Goal: Transaction & Acquisition: Purchase product/service

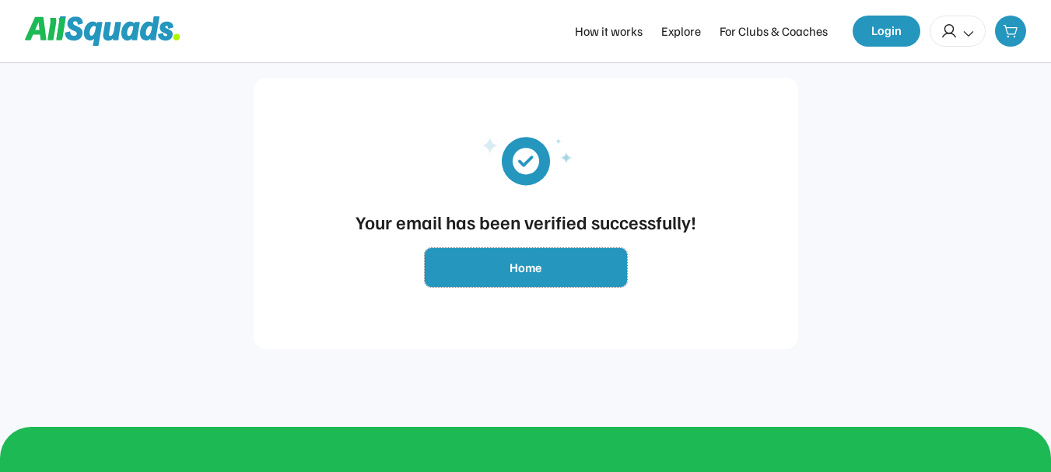
click at [518, 264] on button "Home" at bounding box center [526, 267] width 202 height 39
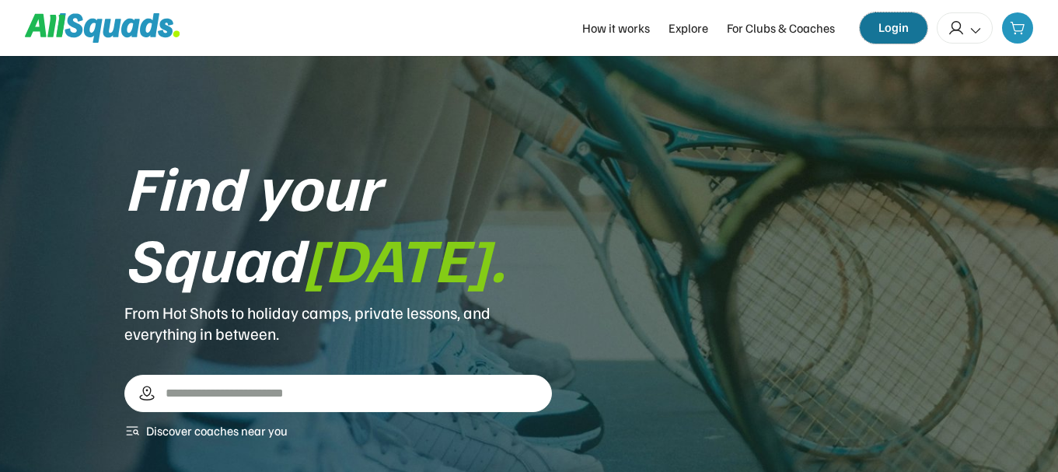
click at [884, 26] on button "Login" at bounding box center [894, 27] width 68 height 31
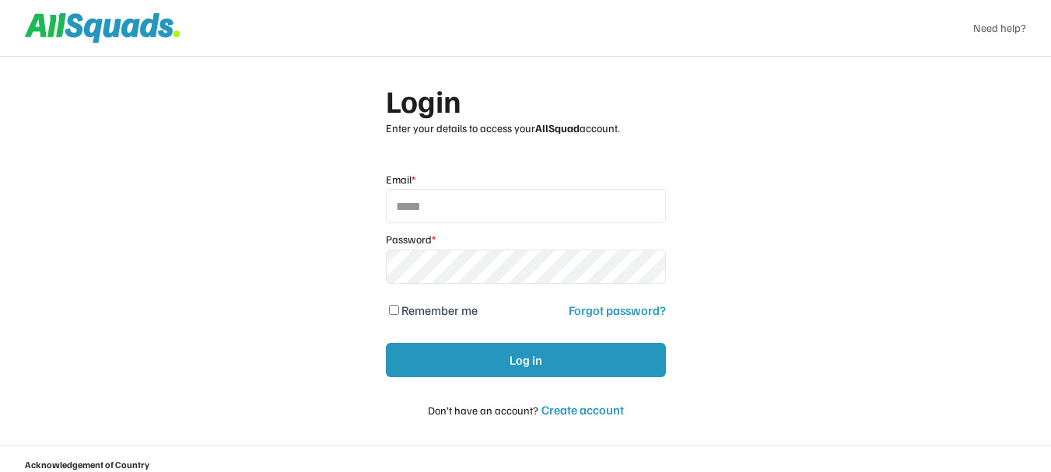
click at [568, 200] on input "email" at bounding box center [526, 206] width 280 height 34
type input "**********"
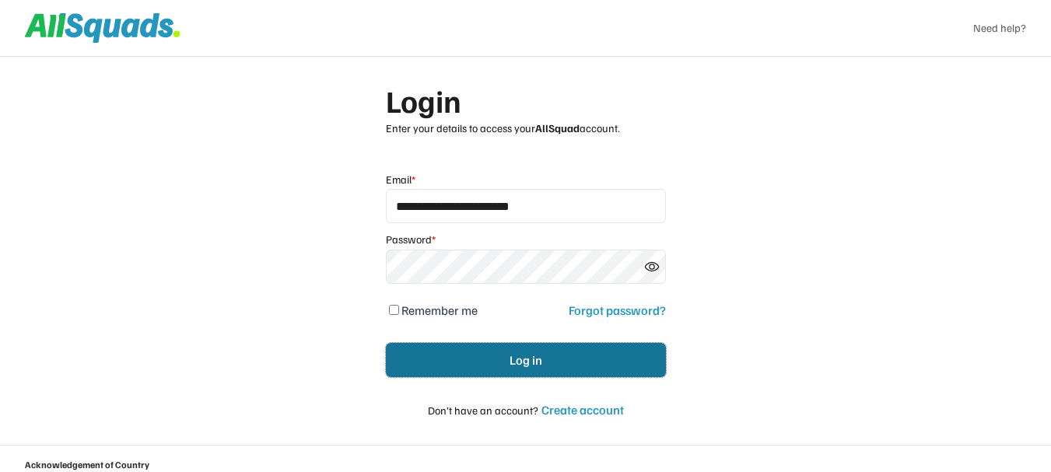
click at [558, 363] on button "Log in" at bounding box center [526, 360] width 280 height 34
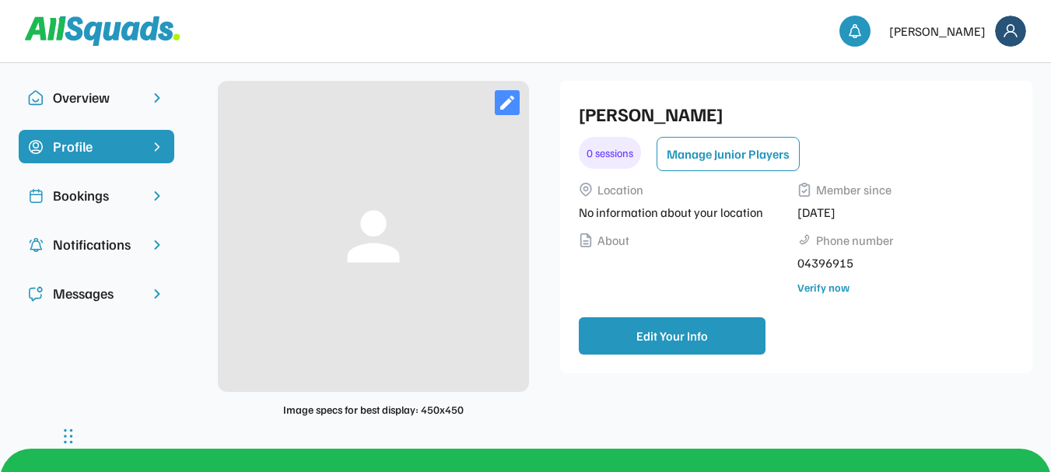
click at [100, 100] on div "Overview" at bounding box center [96, 97] width 87 height 21
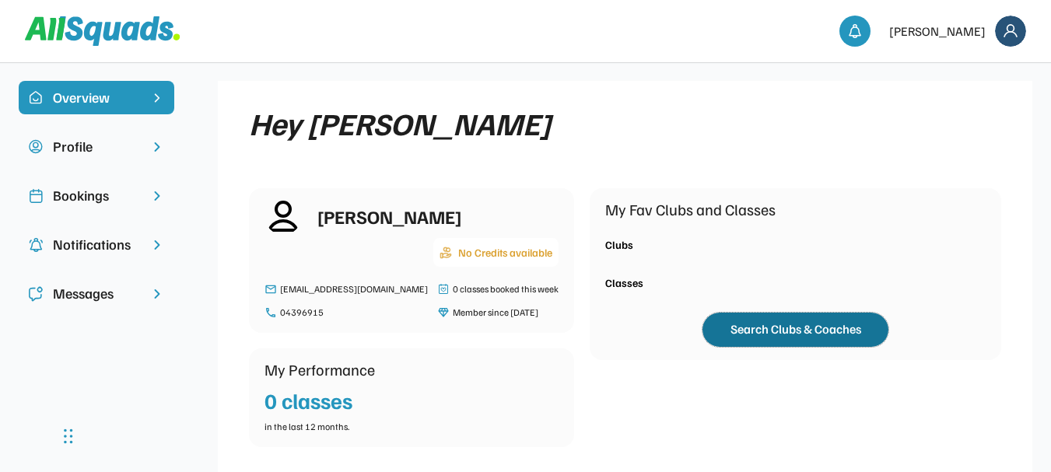
click at [735, 332] on button "Search Clubs & Coaches" at bounding box center [795, 330] width 186 height 34
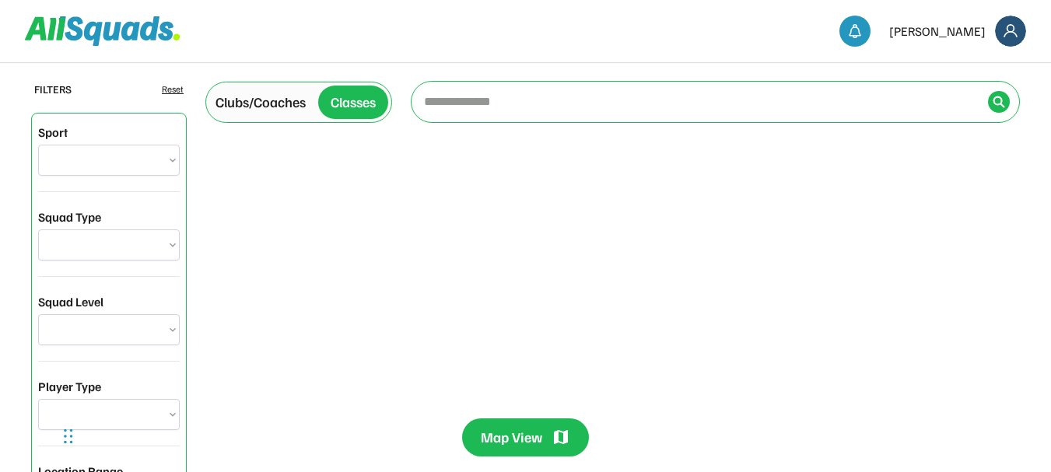
click at [571, 104] on input "input" at bounding box center [701, 101] width 561 height 31
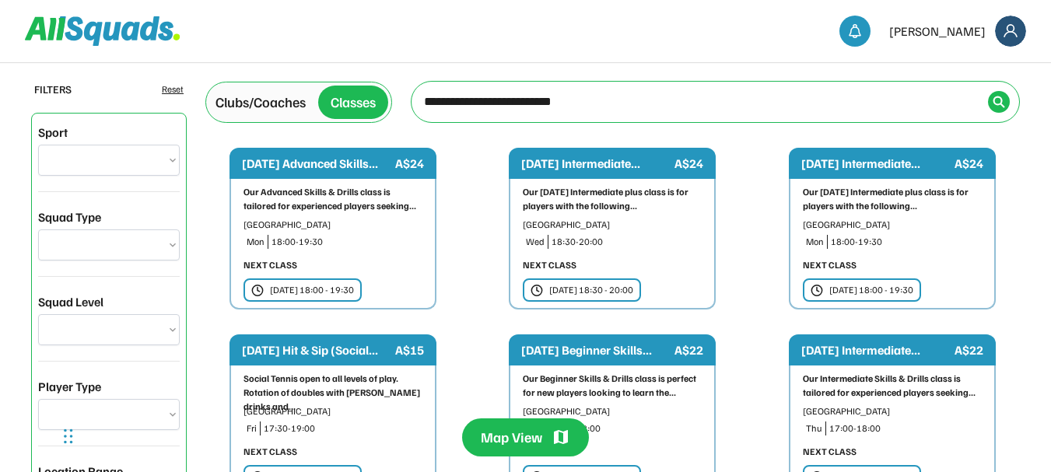
type input "**********"
click at [996, 103] on img at bounding box center [998, 102] width 12 height 12
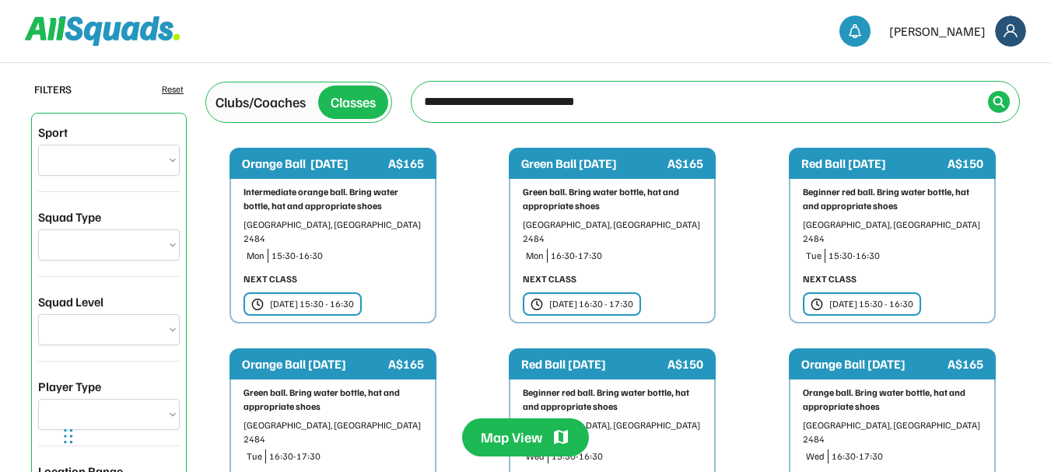
click at [628, 297] on div "Mon 13 Oct | 16:30 - 17:30" at bounding box center [591, 304] width 84 height 14
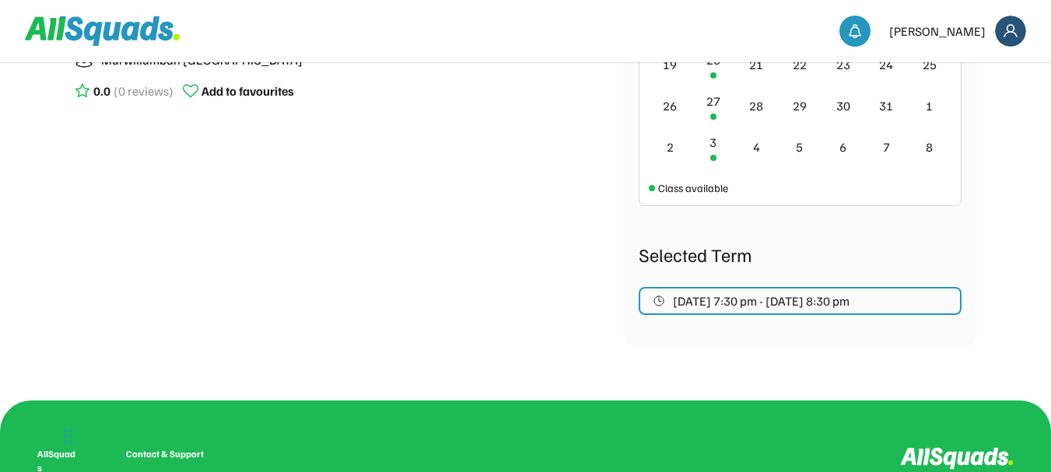
scroll to position [558, 0]
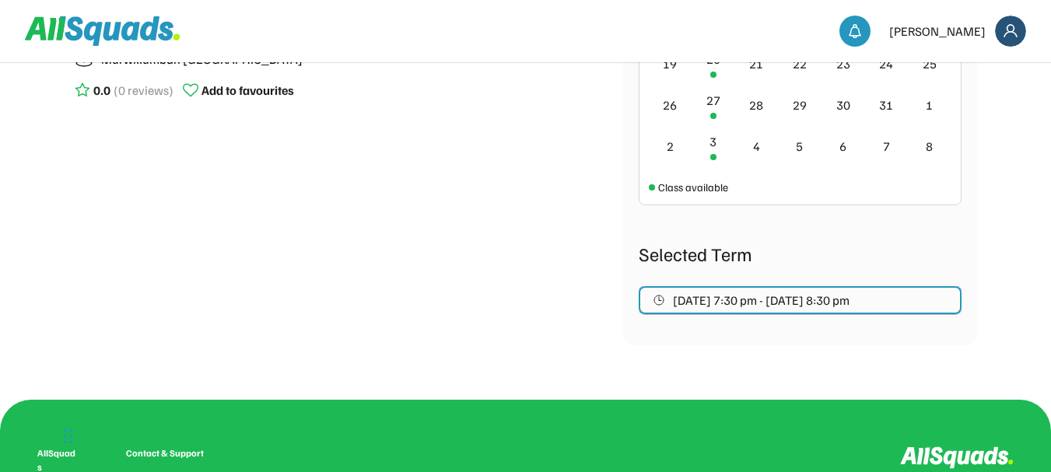
click at [702, 299] on span "[DATE] 7:30 pm - [DATE] 8:30 pm" at bounding box center [761, 300] width 177 height 12
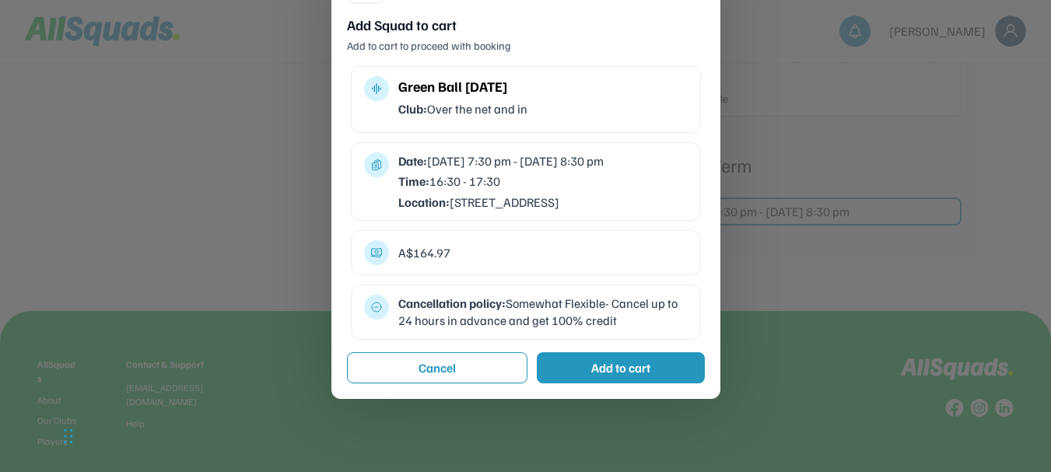
scroll to position [648, 0]
click at [597, 376] on div "Add to cart" at bounding box center [620, 367] width 59 height 19
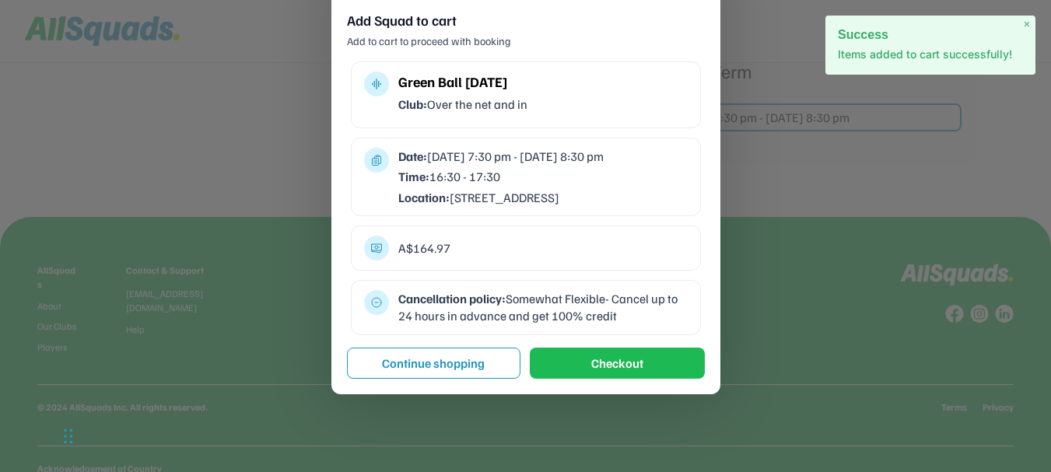
scroll to position [737, 0]
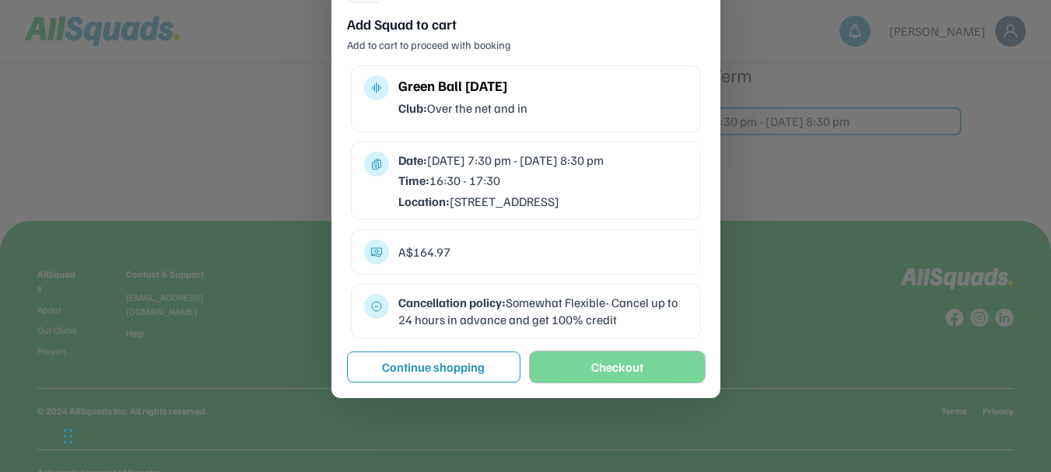
click at [613, 382] on button "Checkout" at bounding box center [617, 367] width 175 height 31
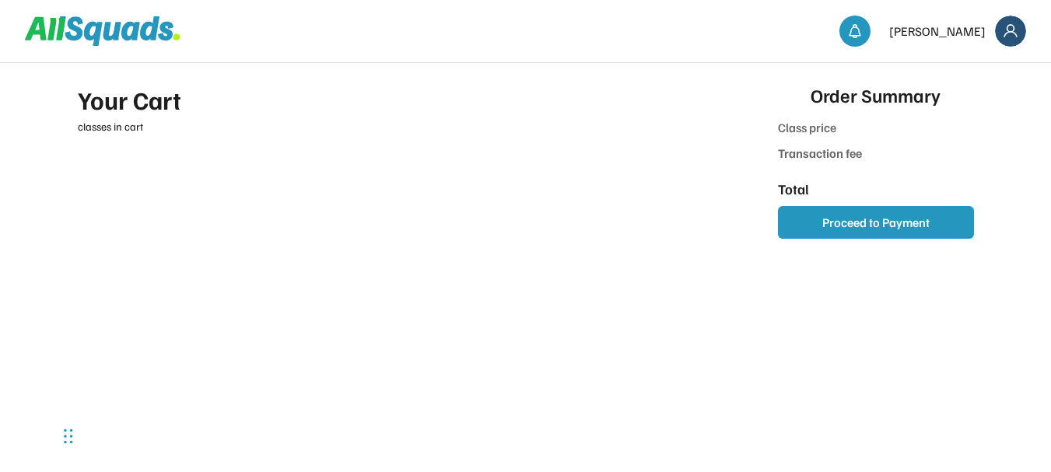
type input "******"
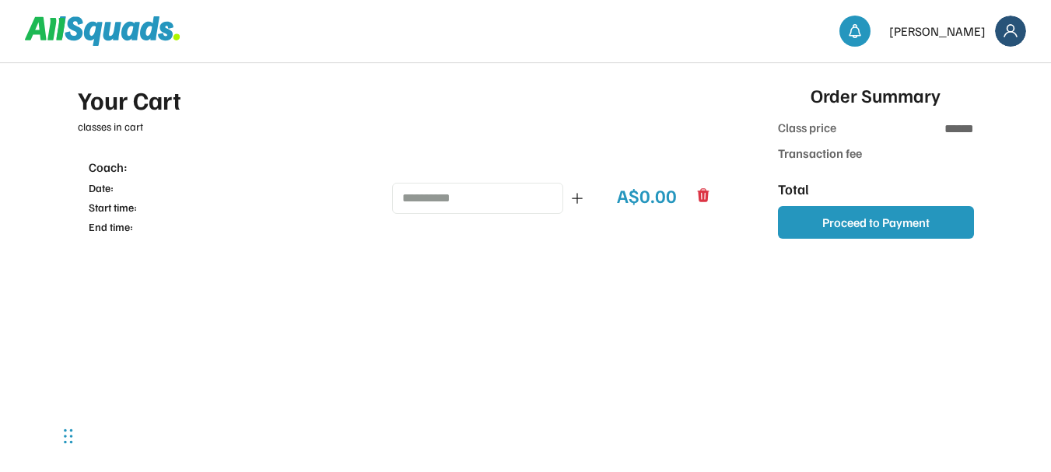
type input "***"
type input "******"
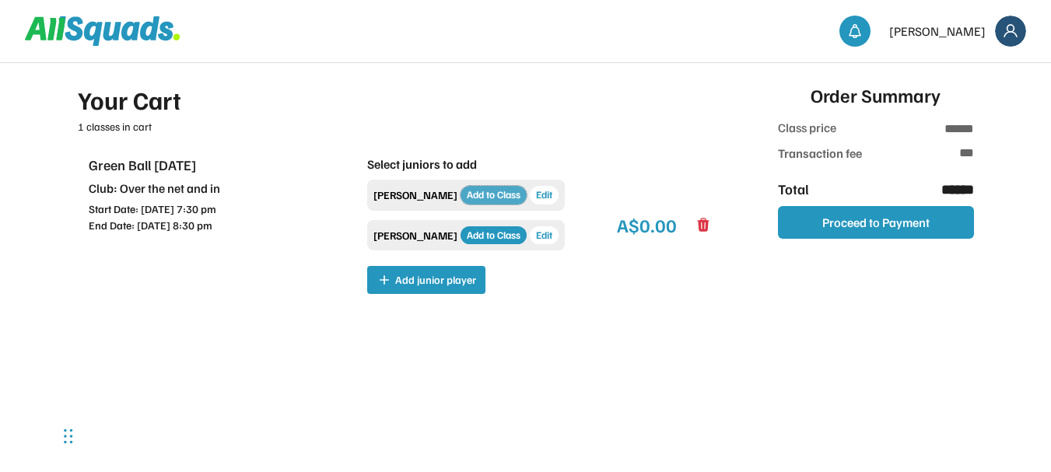
click at [460, 194] on button "Add to Class" at bounding box center [493, 195] width 66 height 19
click at [534, 92] on div "Your Cart" at bounding box center [400, 99] width 644 height 37
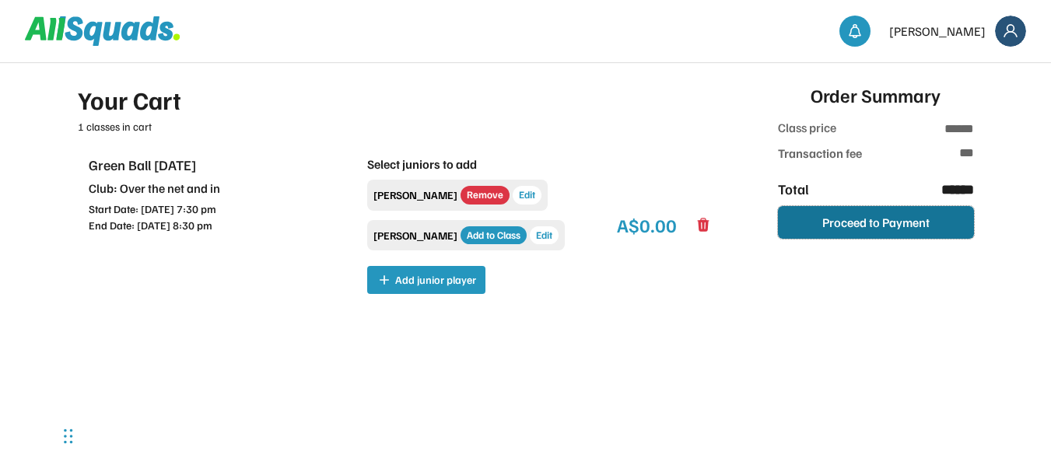
click at [809, 215] on button "Proceed to Payment" at bounding box center [876, 222] width 196 height 33
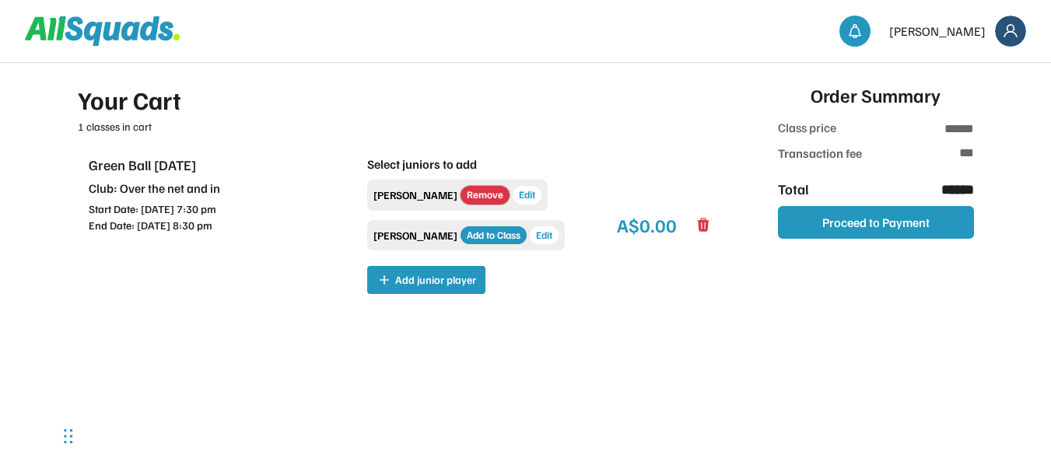
click at [460, 195] on button "Remove" at bounding box center [484, 195] width 49 height 19
click at [466, 192] on button "Add to Class" at bounding box center [493, 195] width 66 height 19
click at [665, 166] on div "Green Ball Monday Club: Over the net and in Start Date: Oct 13, 2025 7:30 pm En…" at bounding box center [400, 224] width 622 height 139
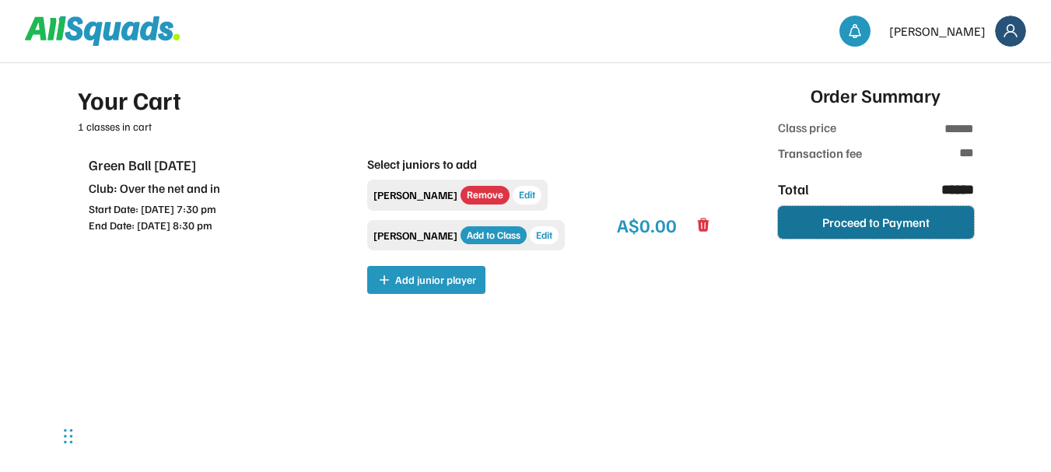
click at [837, 217] on button "Proceed to Payment" at bounding box center [876, 222] width 196 height 33
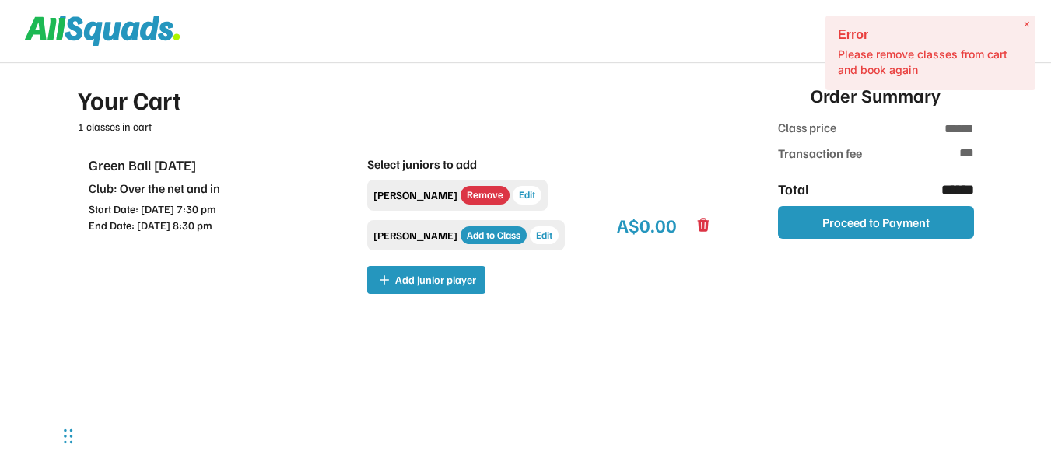
click at [1025, 23] on span "×" at bounding box center [1026, 24] width 6 height 13
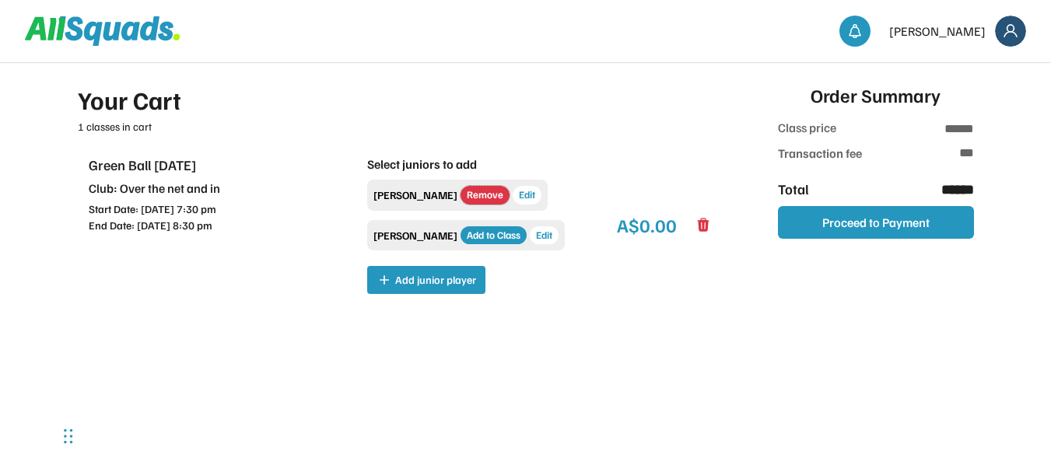
click at [460, 194] on button "Remove" at bounding box center [484, 195] width 49 height 19
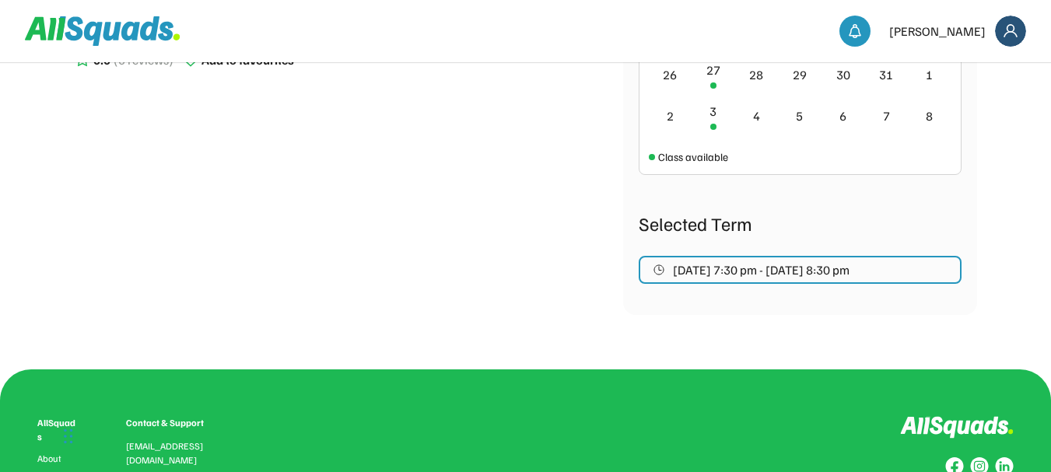
scroll to position [589, 0]
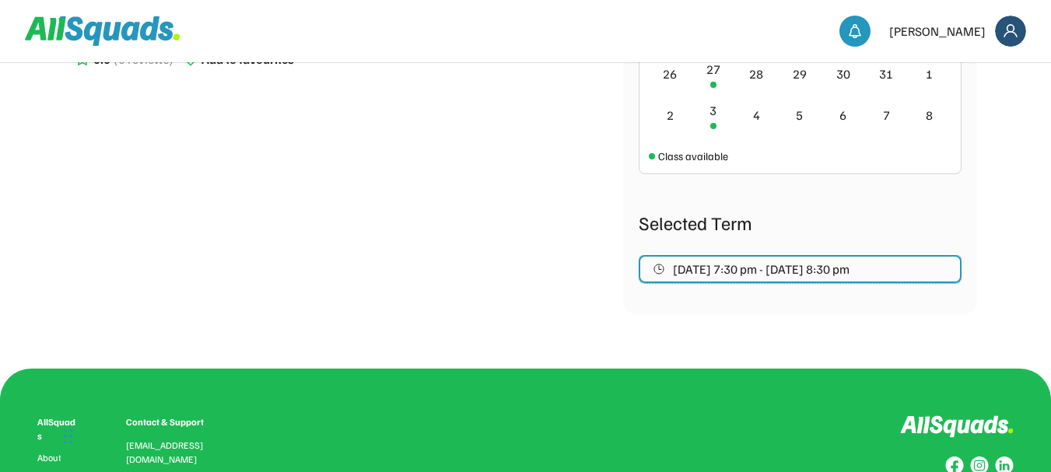
click at [695, 268] on span "[DATE] 7:30 pm - [DATE] 8:30 pm" at bounding box center [761, 269] width 177 height 12
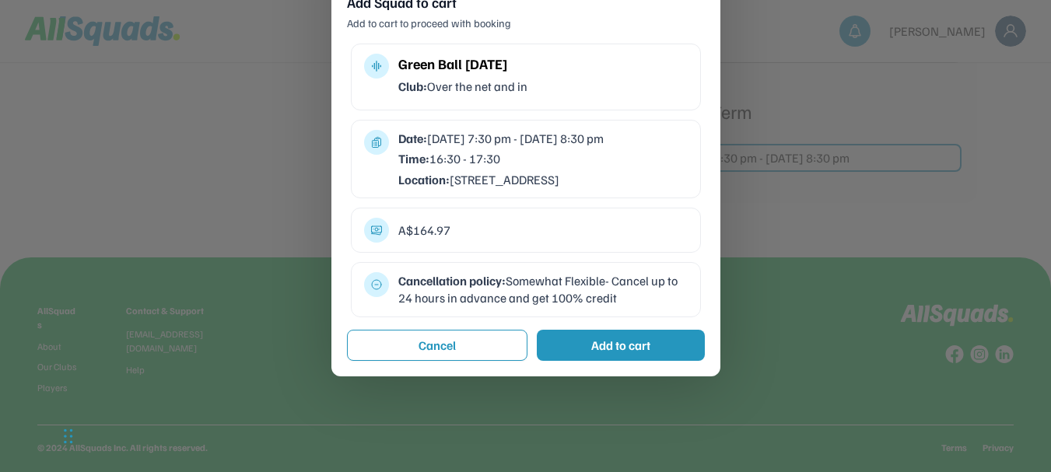
scroll to position [701, 0]
click at [617, 354] on div "Add to cart" at bounding box center [620, 344] width 59 height 19
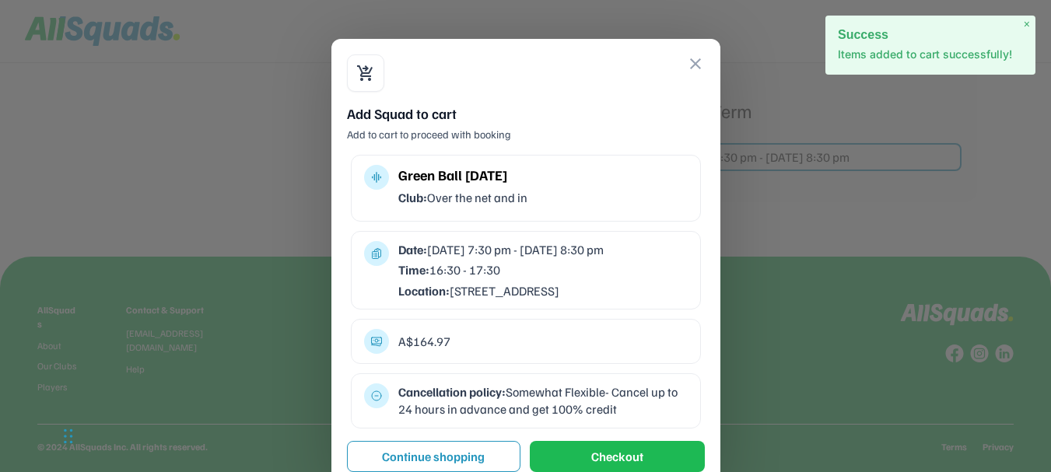
scroll to position [797, 0]
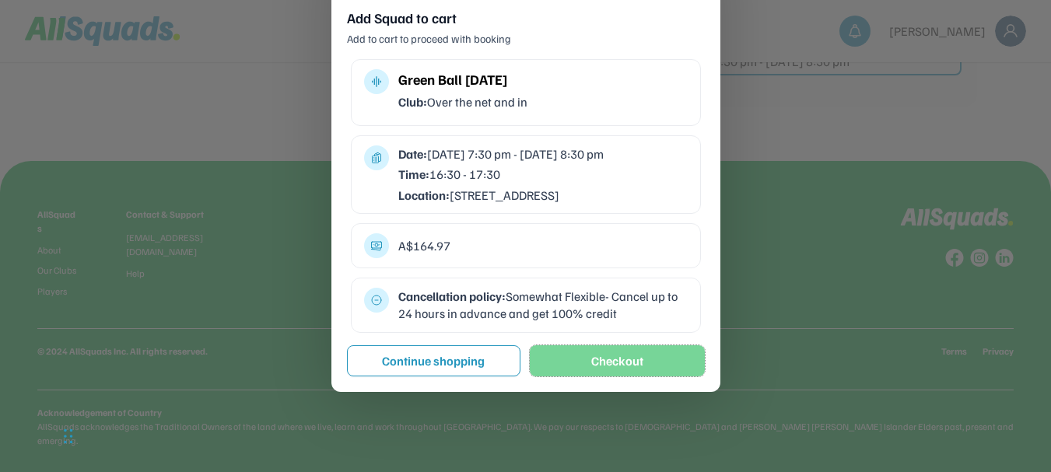
click at [616, 374] on button "Checkout" at bounding box center [617, 360] width 175 height 31
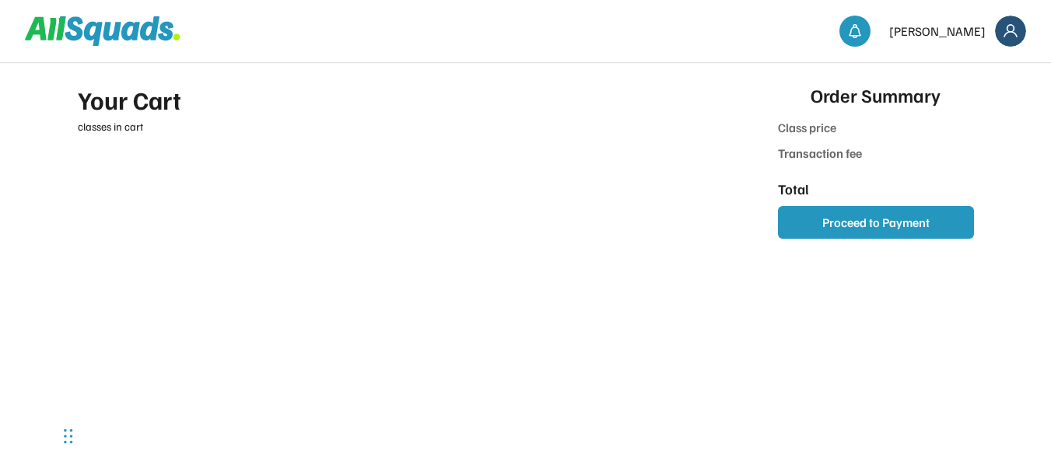
type input "***"
type input "******"
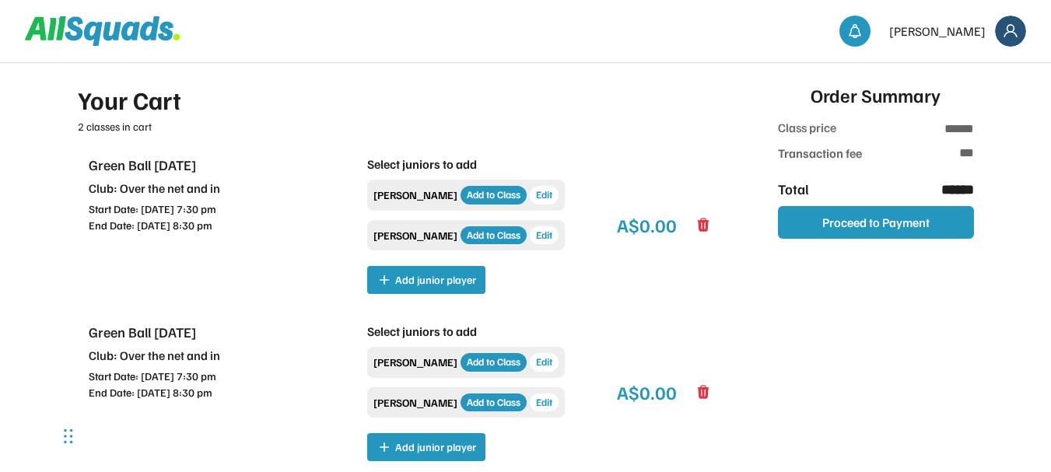
click at [705, 229] on icon at bounding box center [703, 224] width 12 height 13
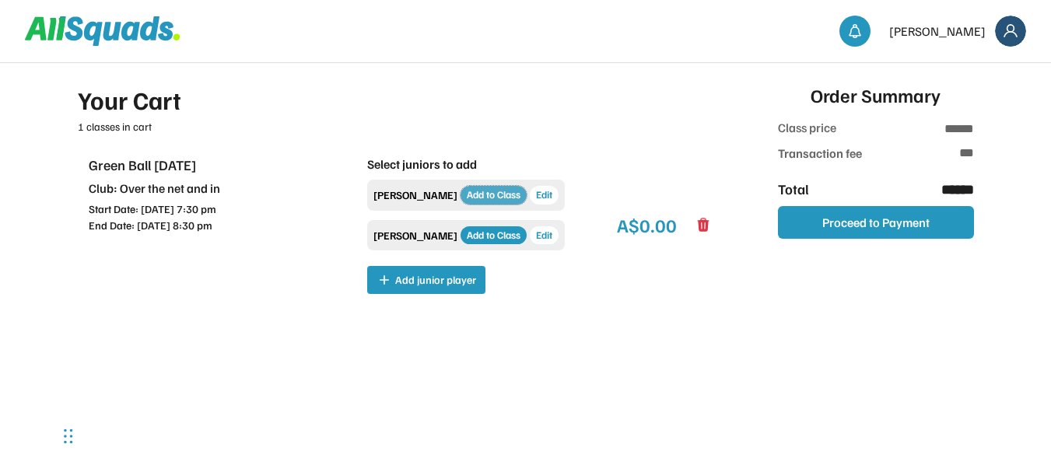
click at [464, 190] on button "Add to Class" at bounding box center [493, 195] width 66 height 19
click at [516, 136] on div "Your Cart 1 classes in cart Green Ball [DATE] Club: Over the net and in Start D…" at bounding box center [400, 307] width 644 height 453
